Goal: Task Accomplishment & Management: Manage account settings

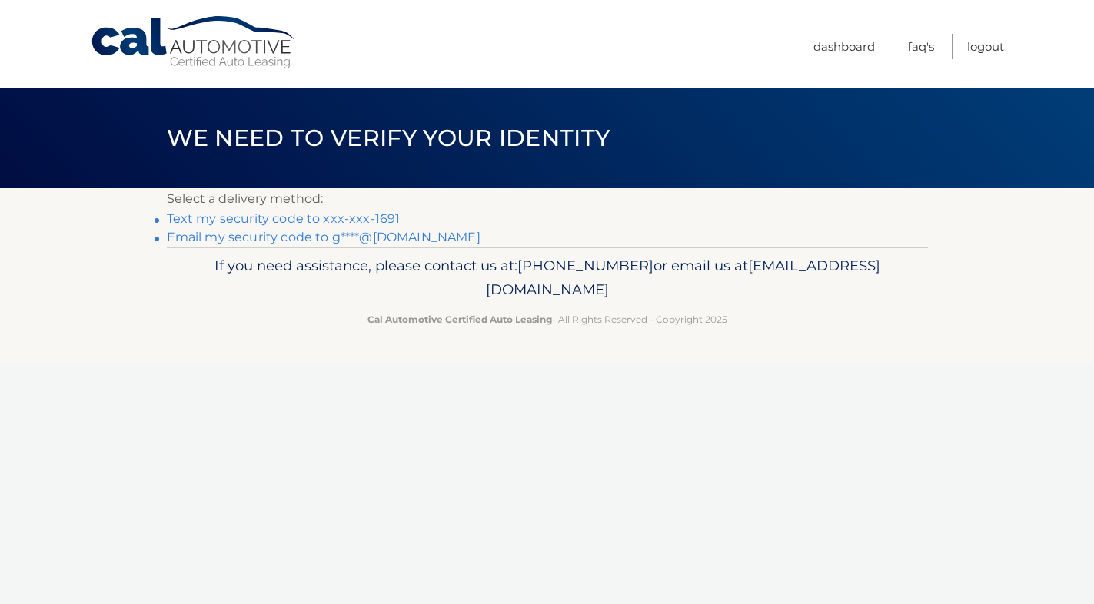
click at [191, 217] on link "Text my security code to xxx-xxx-1691" at bounding box center [284, 218] width 234 height 15
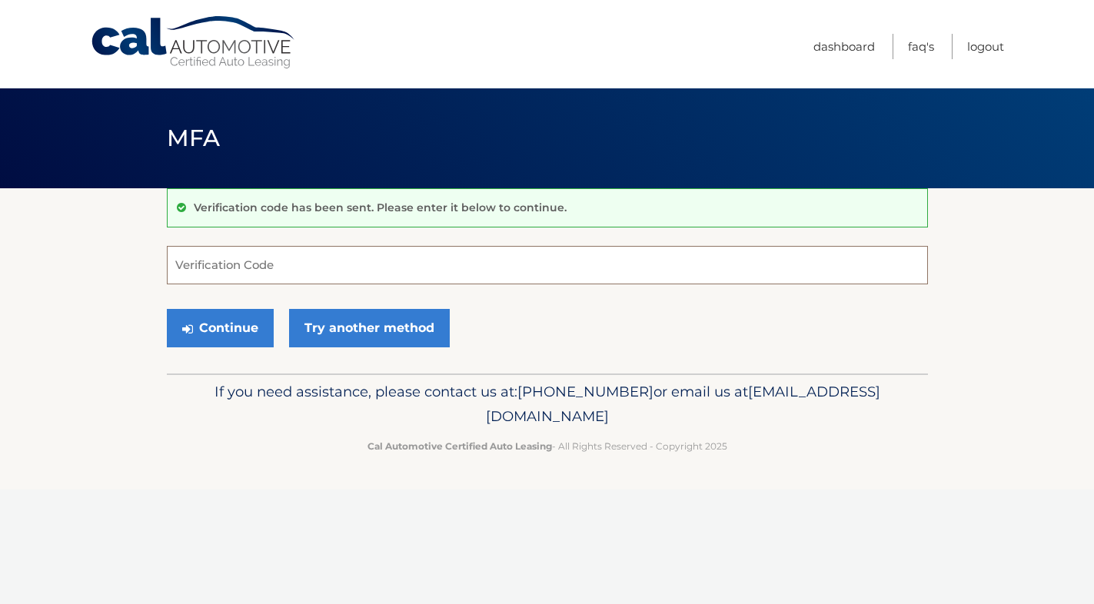
click at [215, 273] on input "Verification Code" at bounding box center [547, 265] width 761 height 38
type input "882019"
click at [213, 328] on button "Continue" at bounding box center [220, 328] width 107 height 38
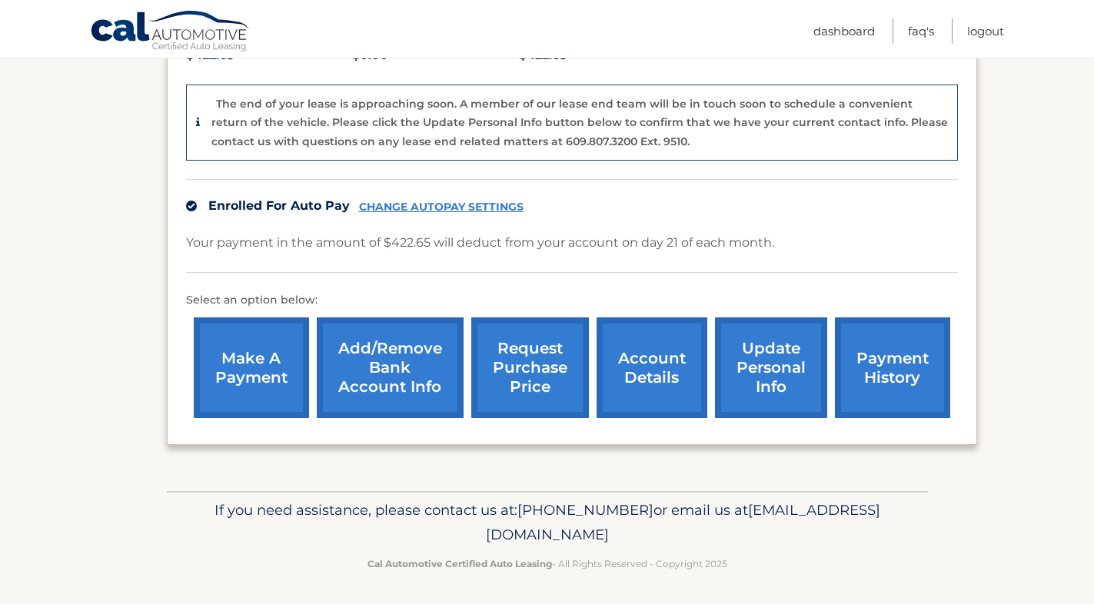
scroll to position [360, 0]
click at [646, 364] on link "account details" at bounding box center [652, 368] width 111 height 101
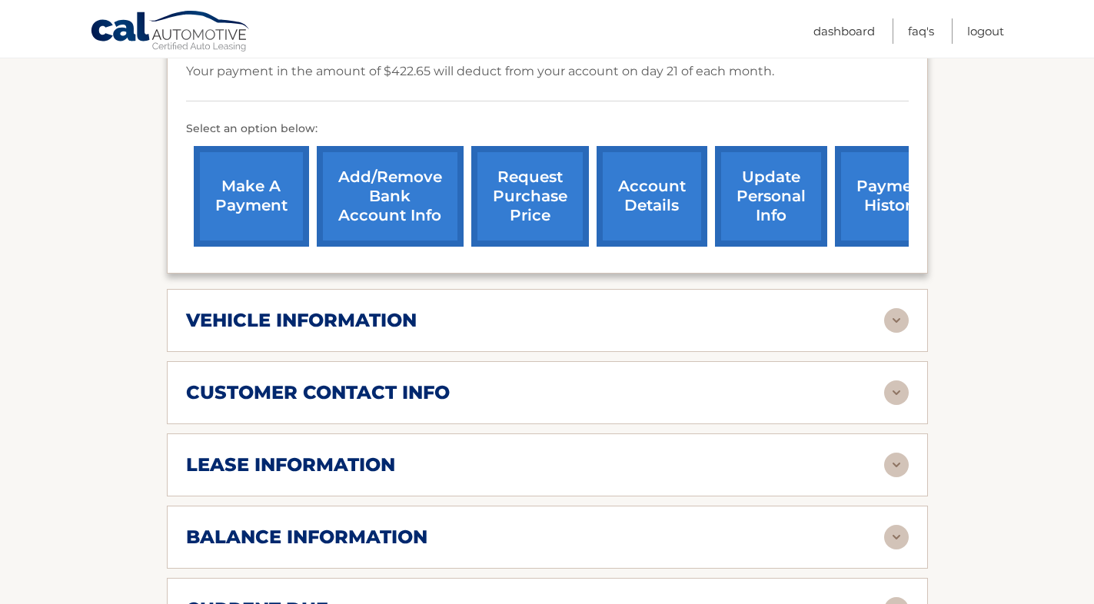
scroll to position [491, 0]
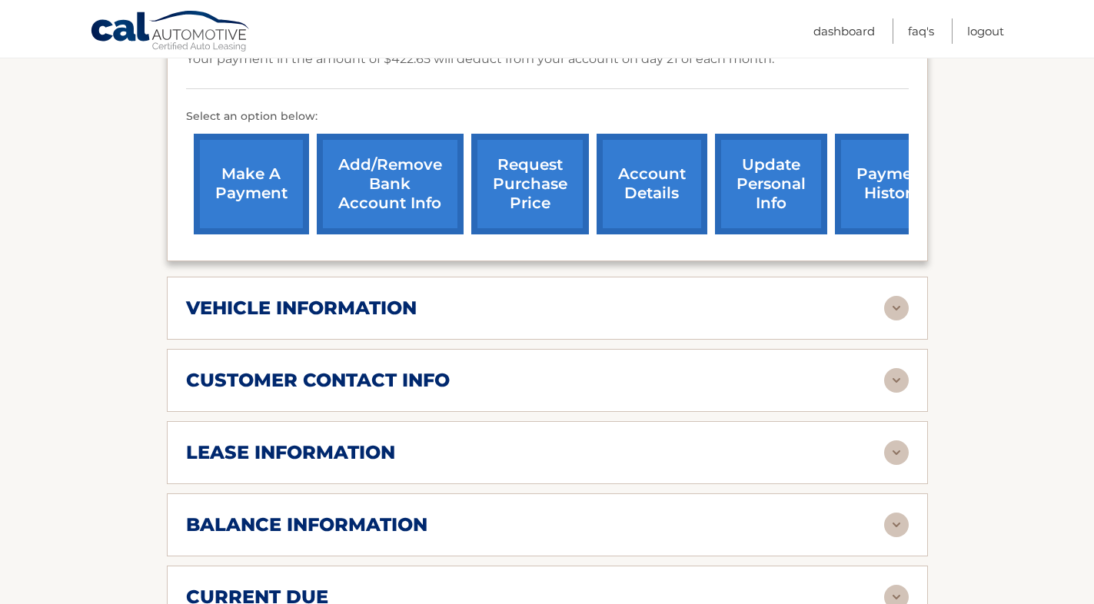
click at [898, 447] on img at bounding box center [896, 453] width 25 height 25
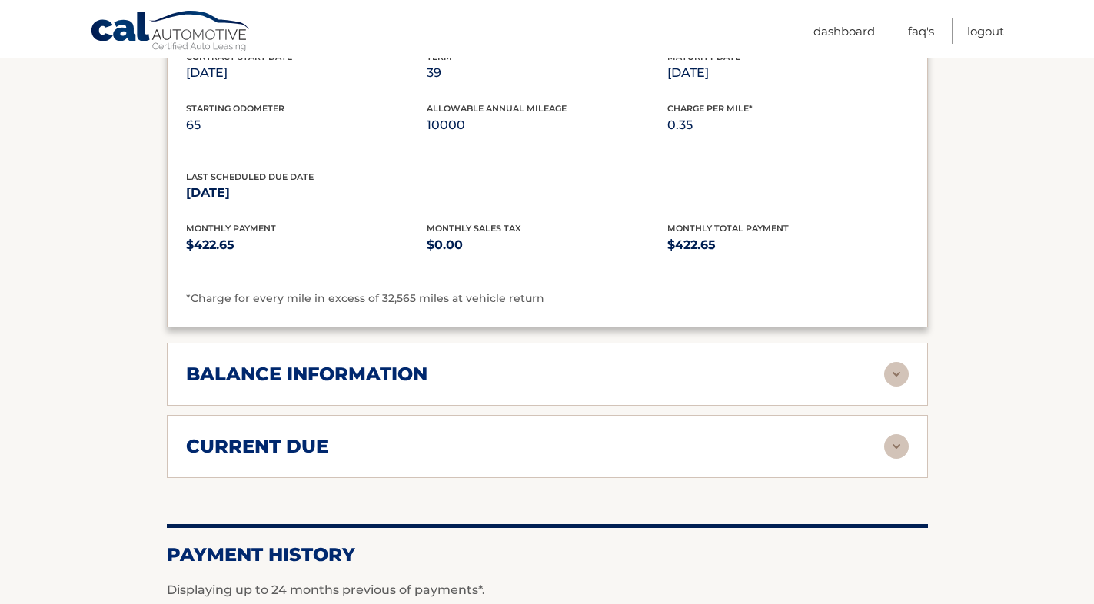
scroll to position [932, 0]
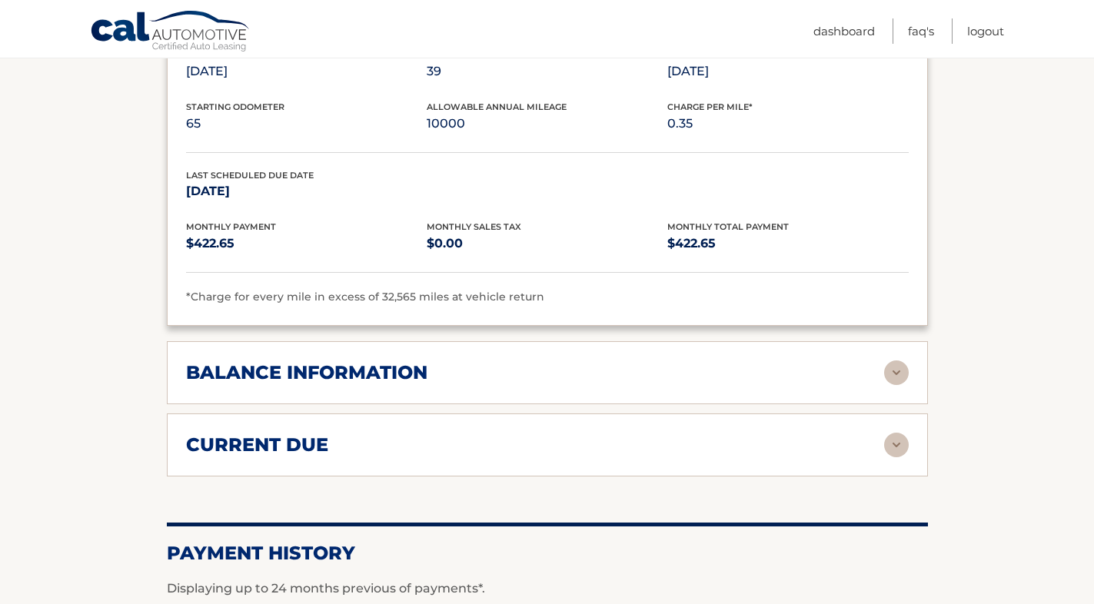
click at [895, 364] on img at bounding box center [896, 373] width 25 height 25
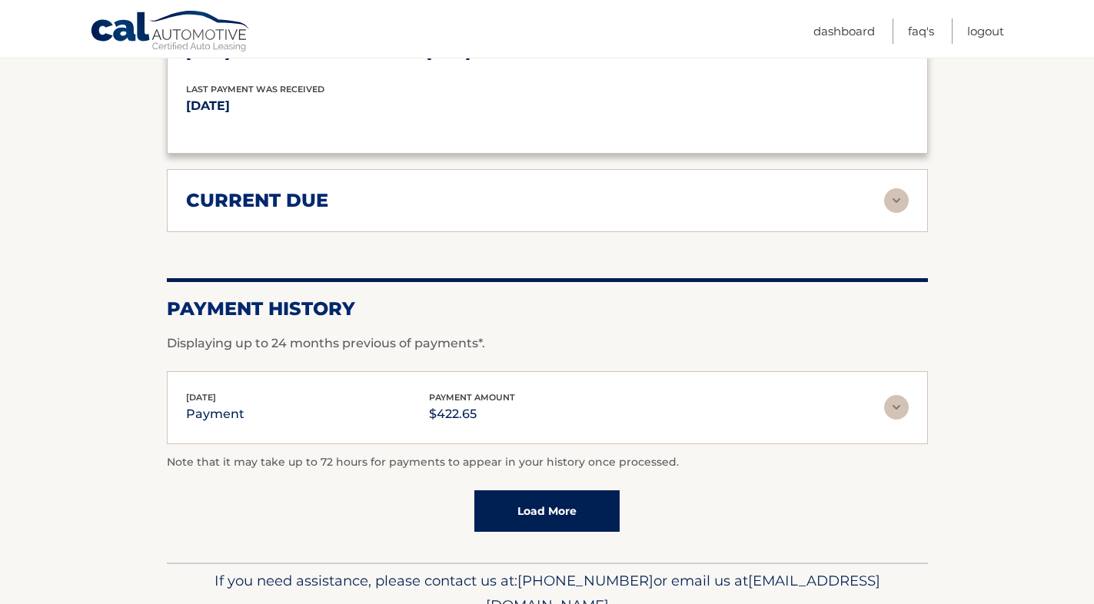
scroll to position [1365, 0]
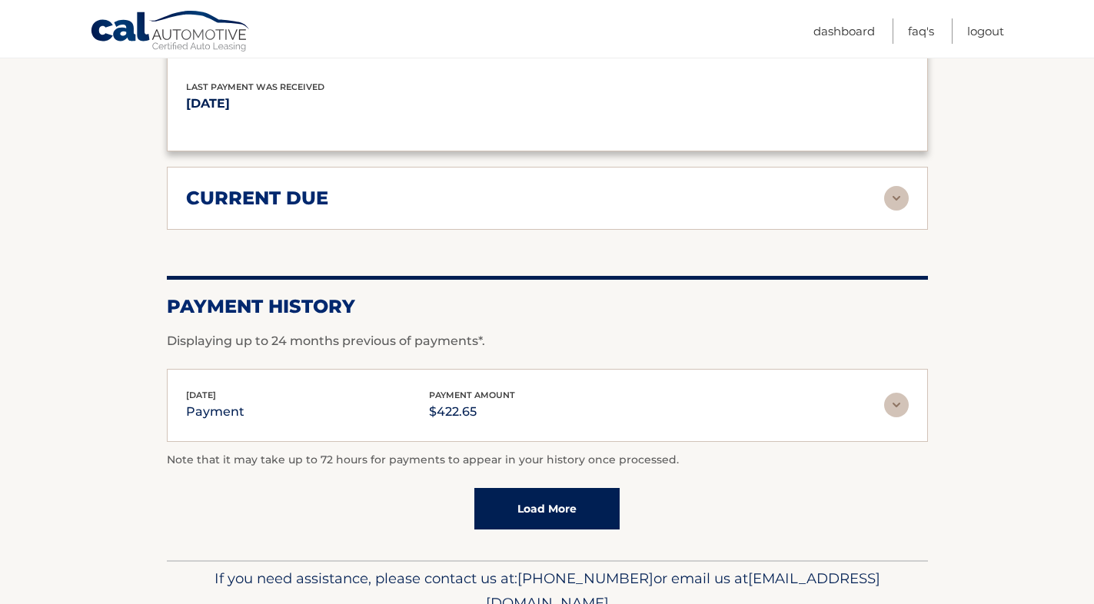
click at [895, 191] on img at bounding box center [896, 198] width 25 height 25
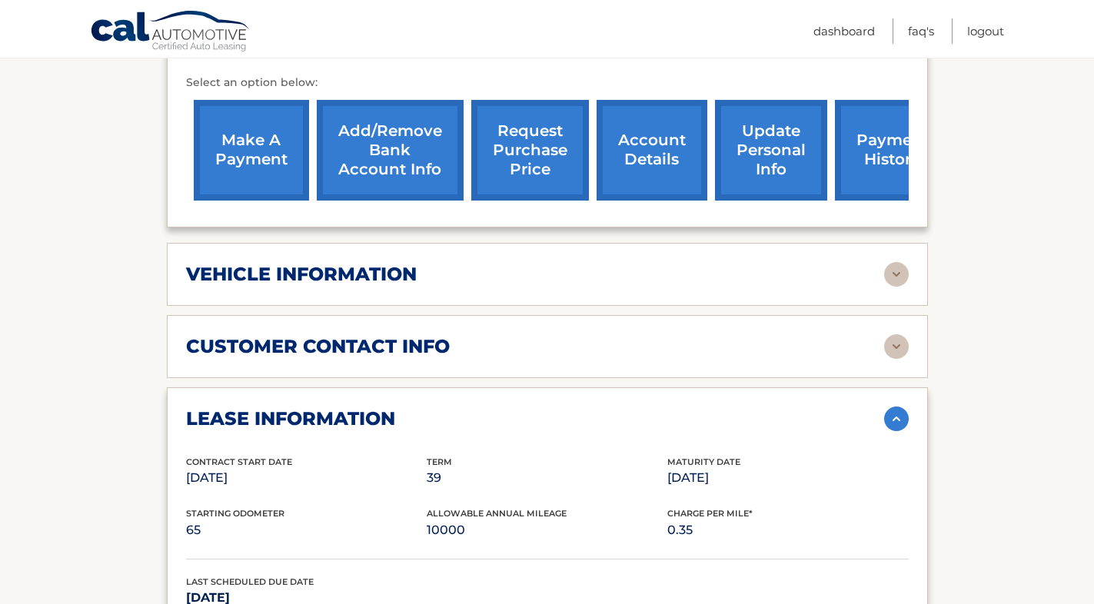
scroll to position [524, 0]
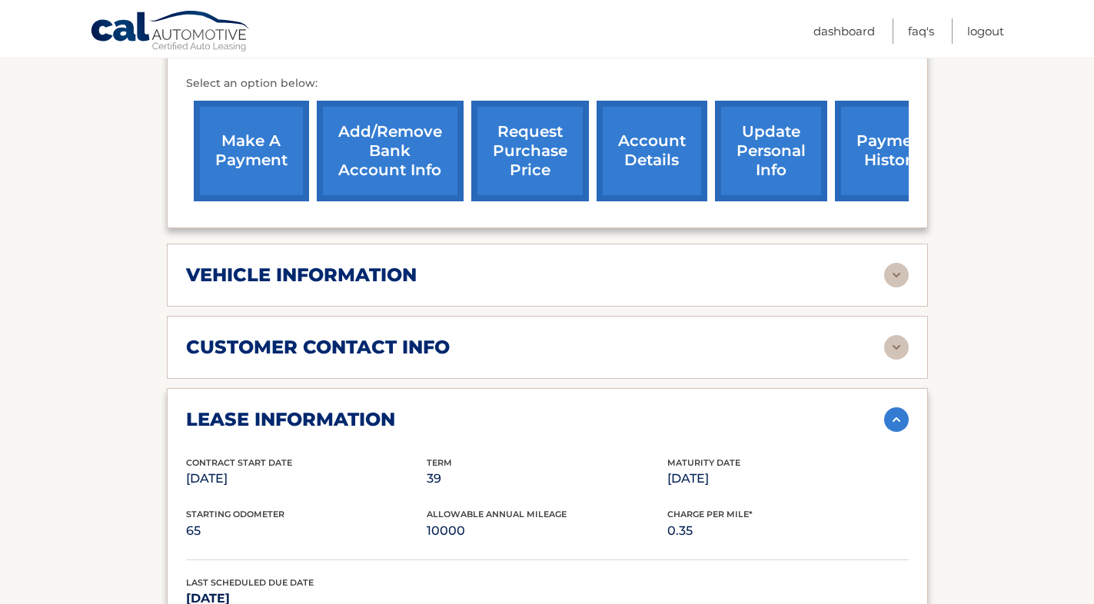
click at [899, 275] on img at bounding box center [896, 275] width 25 height 25
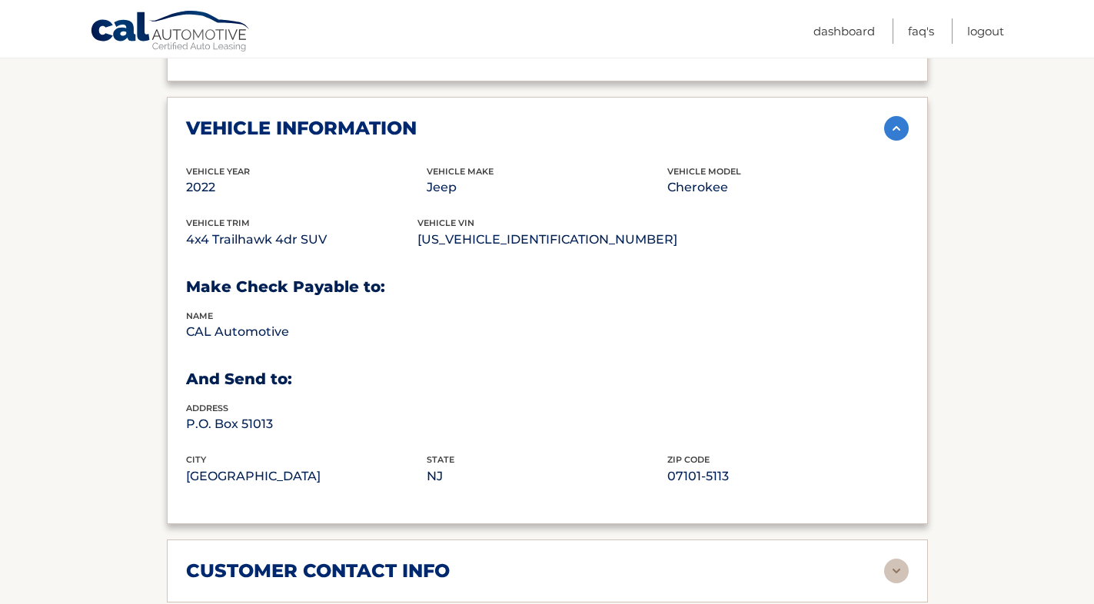
scroll to position [687, 0]
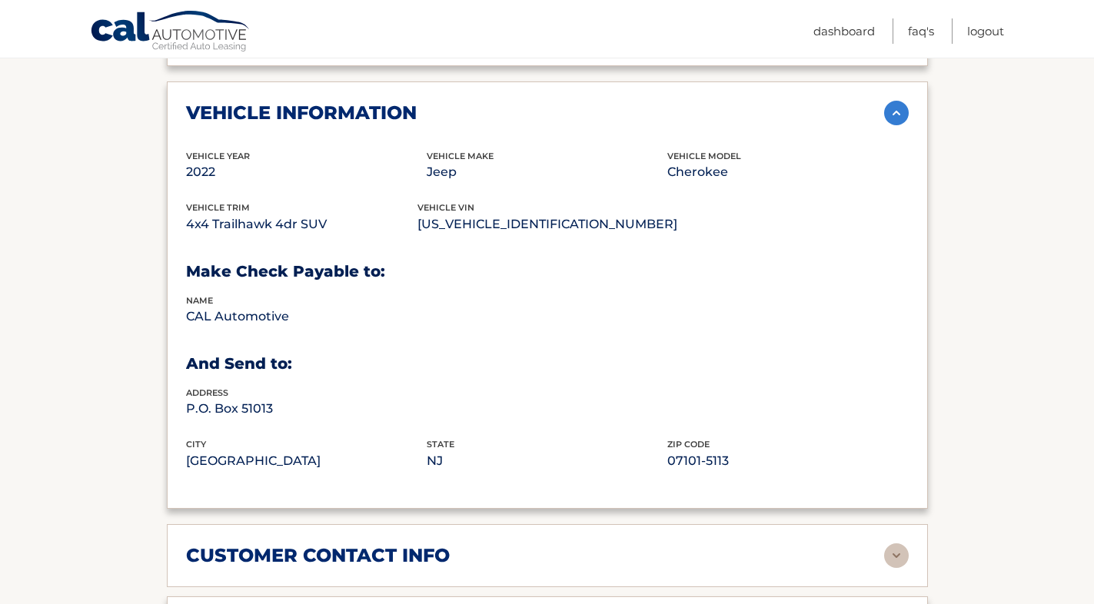
click at [893, 553] on img at bounding box center [896, 556] width 25 height 25
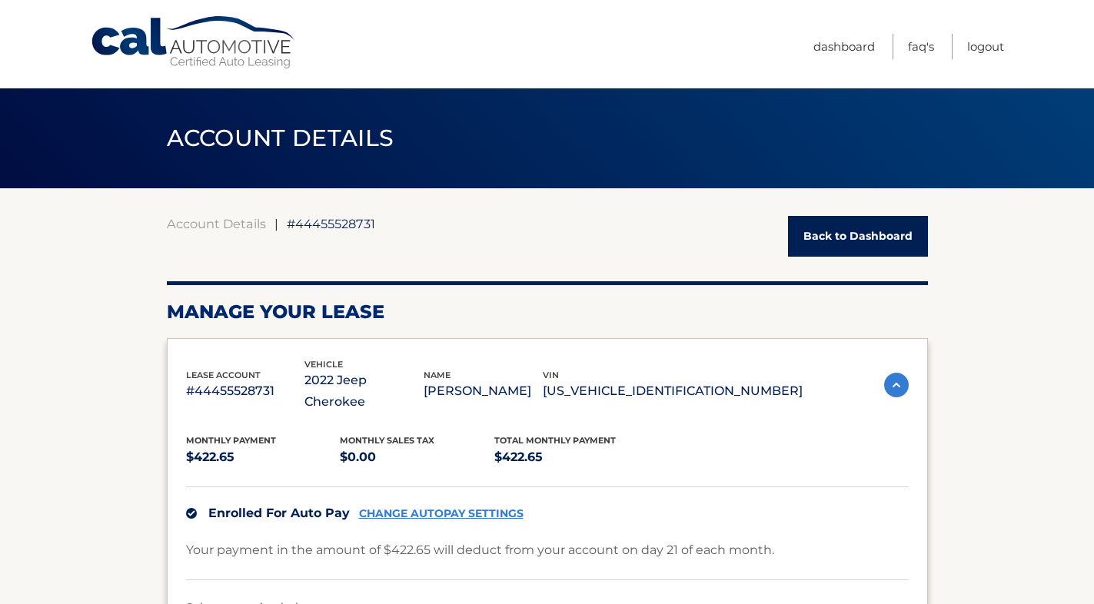
scroll to position [0, 0]
click at [839, 235] on link "Back to Dashboard" at bounding box center [858, 236] width 140 height 41
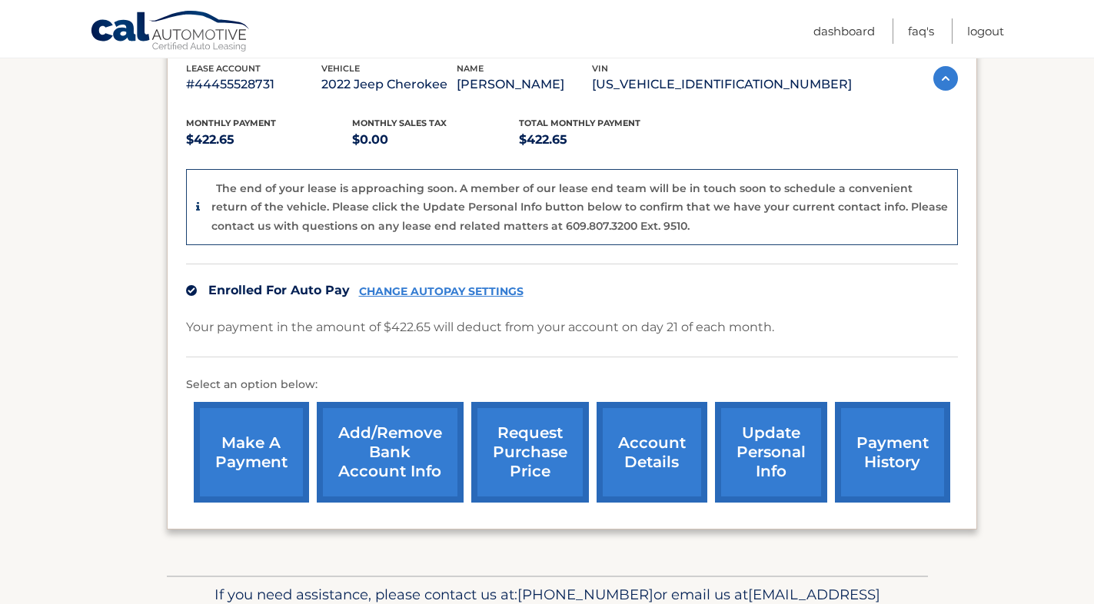
scroll to position [277, 0]
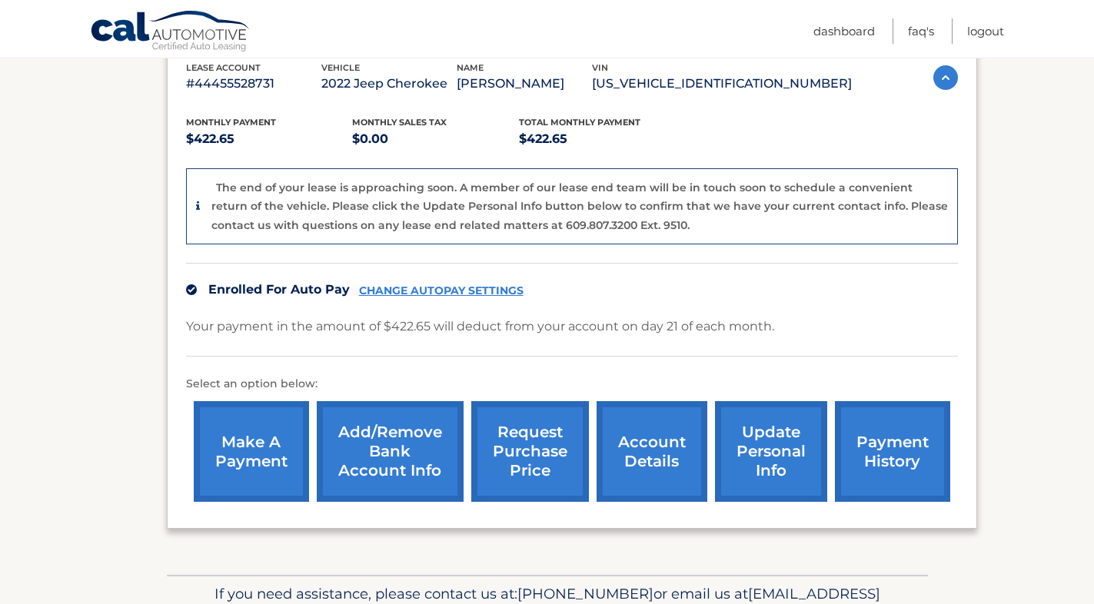
click at [637, 447] on link "account details" at bounding box center [652, 451] width 111 height 101
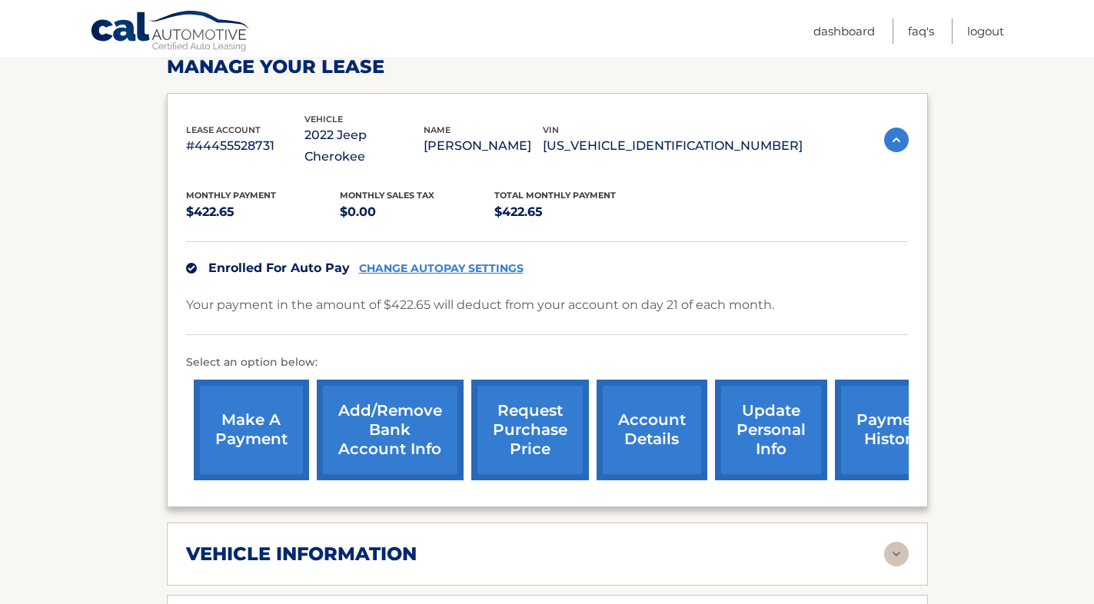
scroll to position [236, 0]
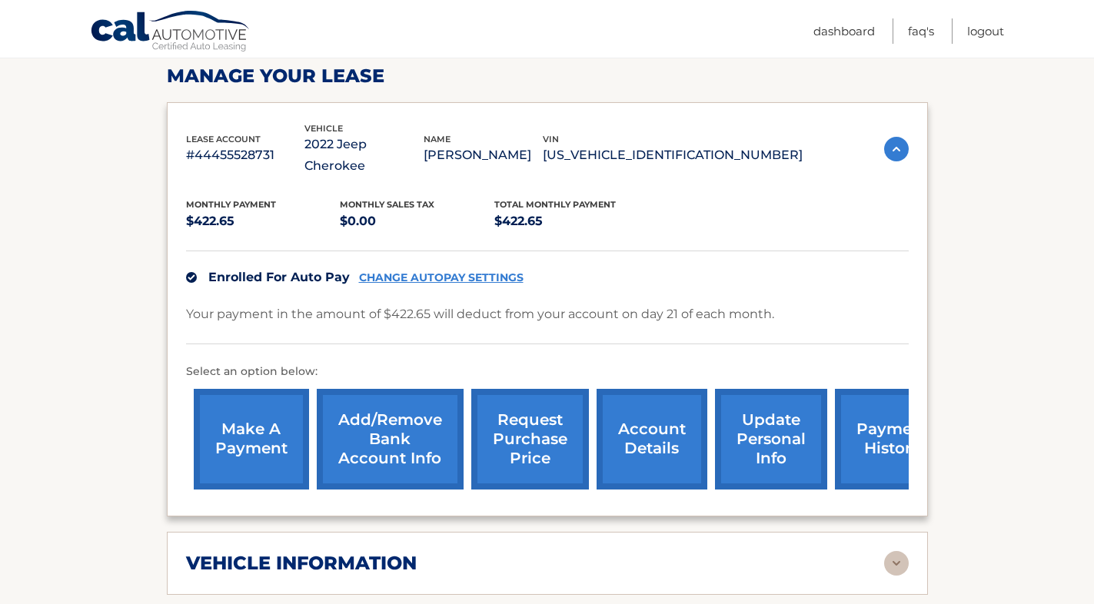
click at [87, 332] on section "Account Details | #44455528731 Back to Dashboard Manage Your Lease lease accoun…" at bounding box center [547, 583] width 1094 height 1263
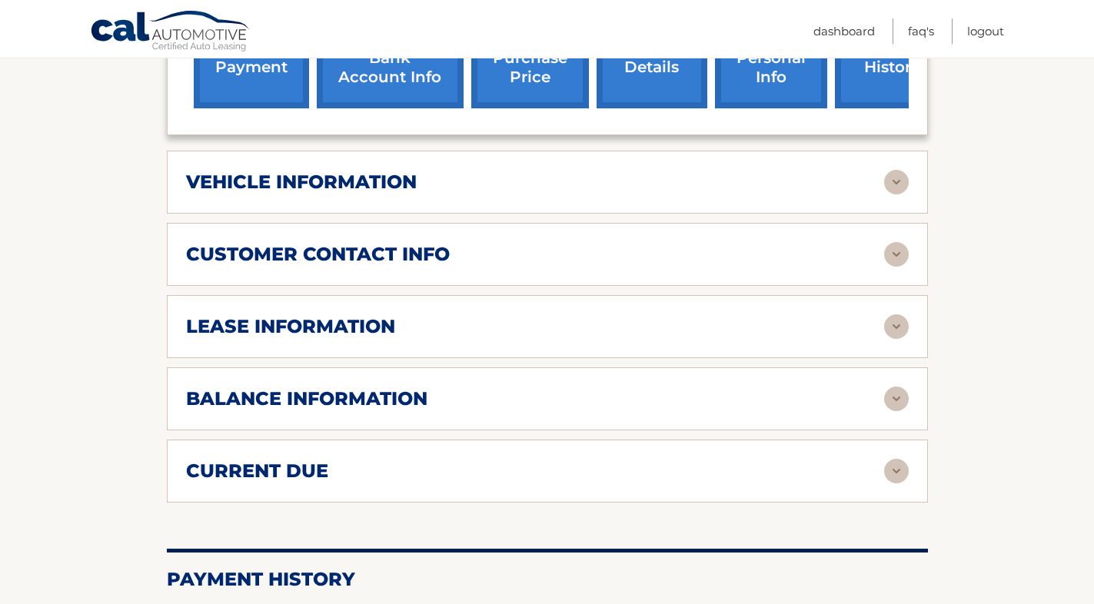
scroll to position [620, 0]
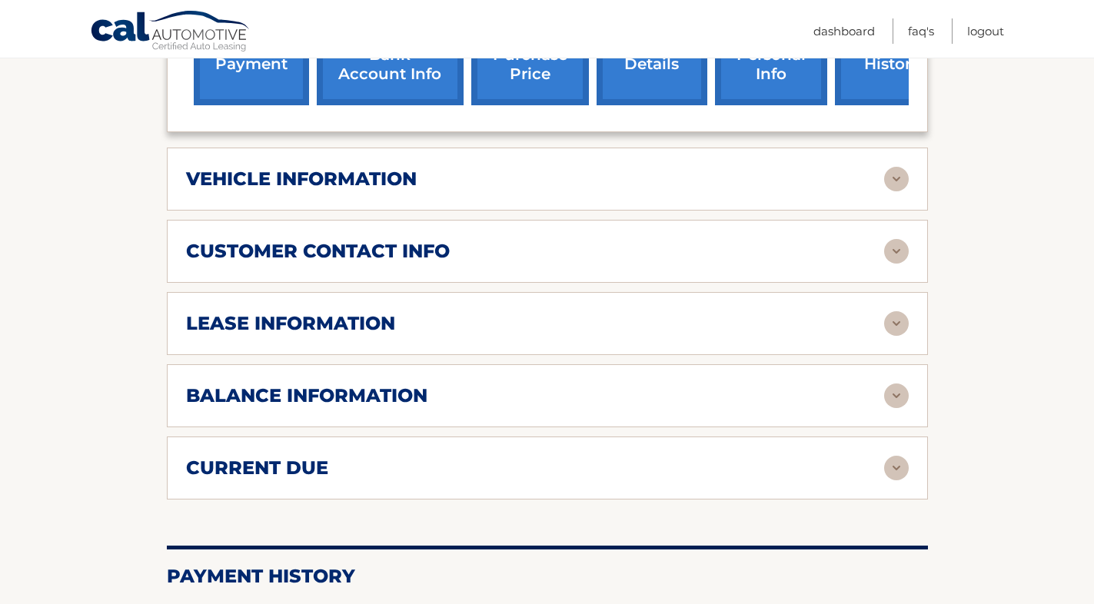
click at [897, 178] on img at bounding box center [896, 179] width 25 height 25
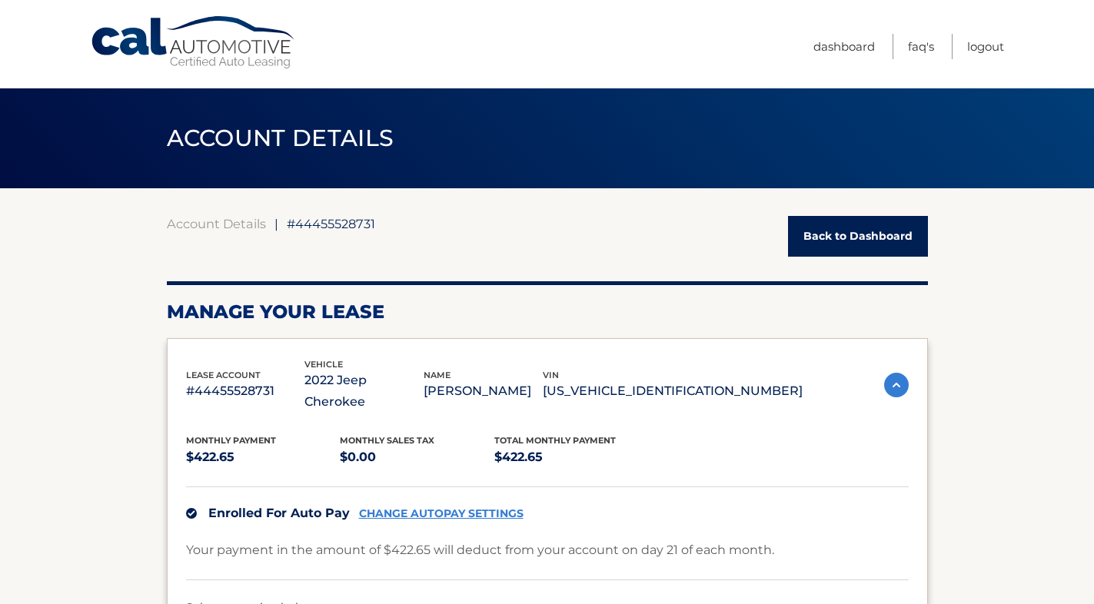
scroll to position [0, 0]
